Goal: Ask a question

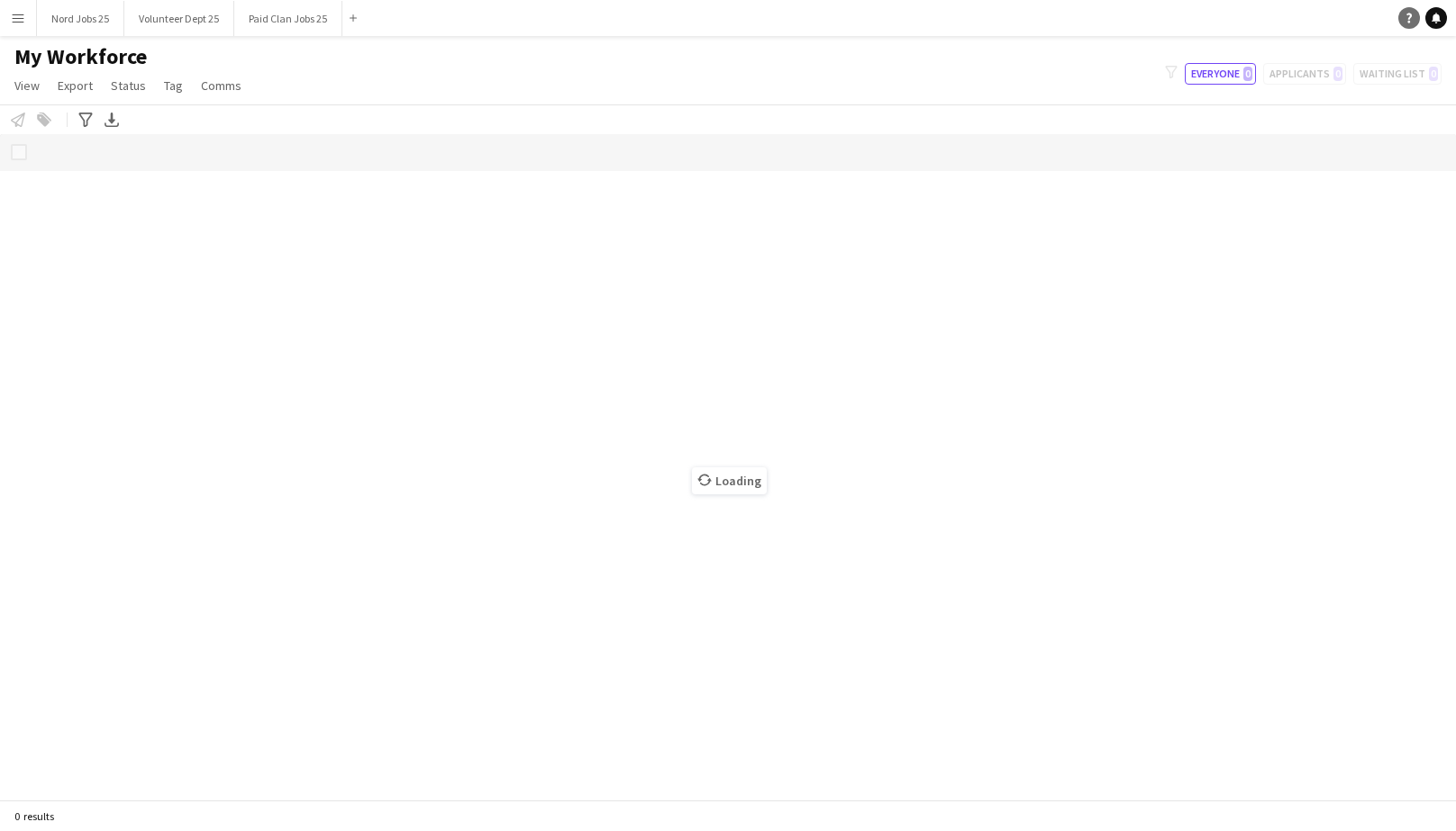
click at [1407, 26] on link "Help" at bounding box center [1408, 18] width 21 height 21
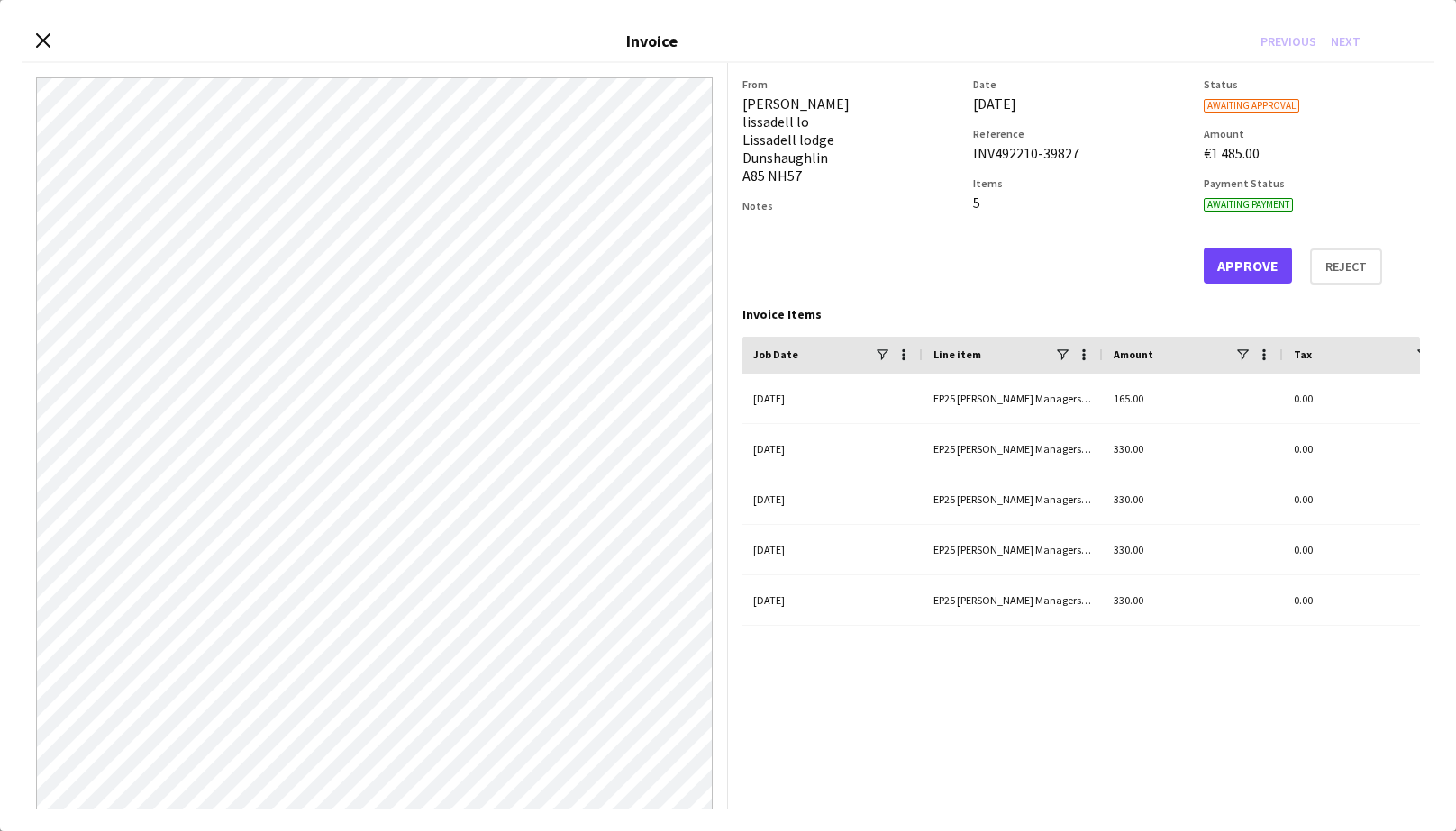
click at [31, 36] on div "Close invoice dialog Invoice Previous Next" at bounding box center [728, 42] width 1412 height 42
click at [42, 38] on icon at bounding box center [43, 40] width 17 height 17
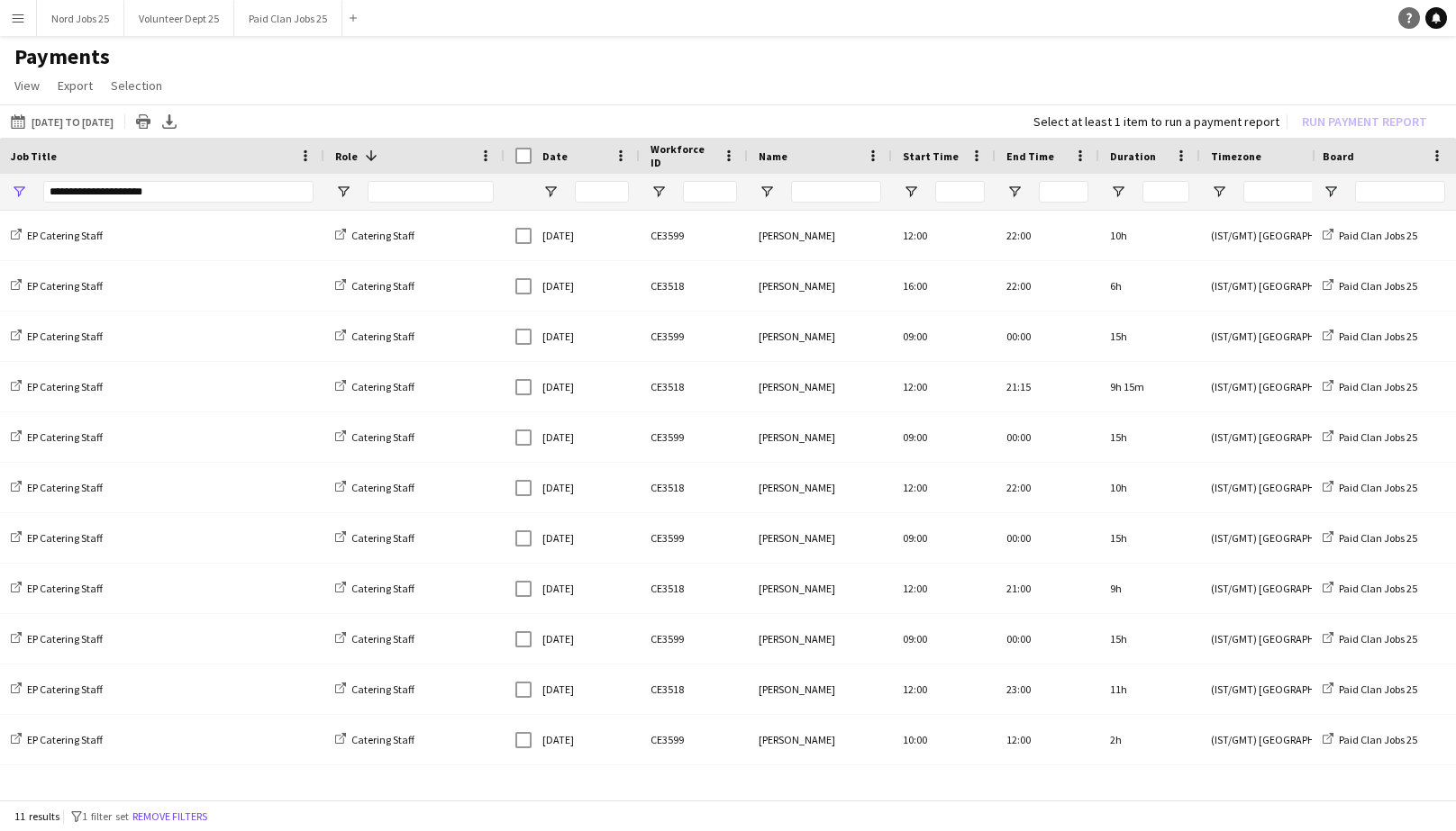
click at [1406, 19] on icon "Help" at bounding box center [1409, 19] width 11 height 11
